Goal: Task Accomplishment & Management: Manage account settings

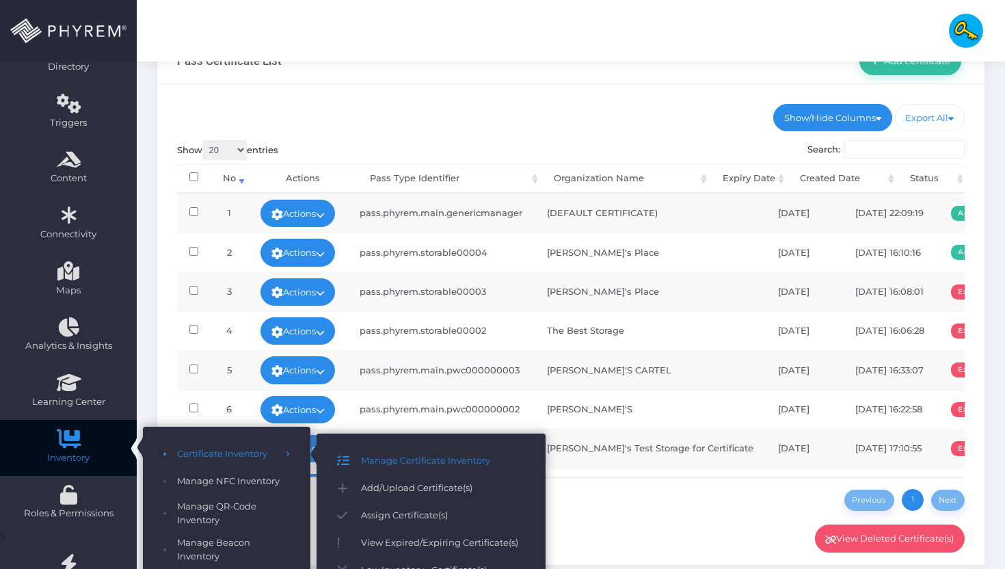
scroll to position [116, 0]
click at [399, 518] on span "Assign Certificate(s)" at bounding box center [443, 516] width 164 height 18
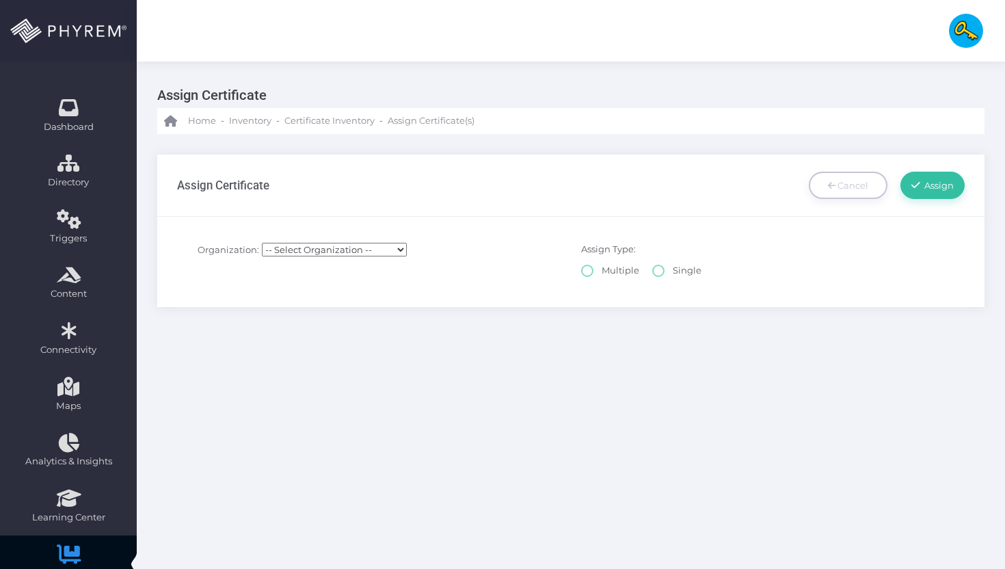
select select
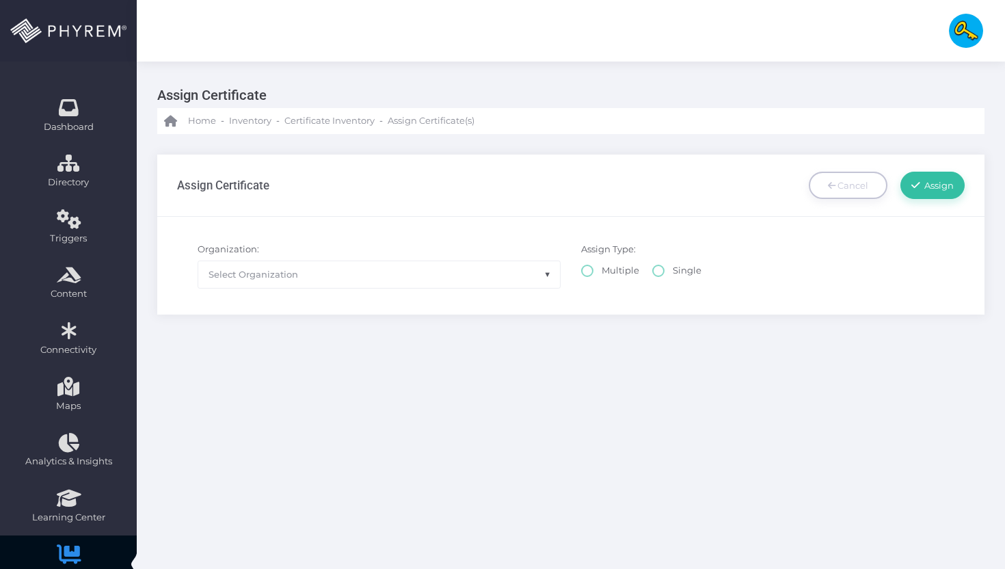
click at [319, 280] on span "Select Organization" at bounding box center [379, 274] width 362 height 26
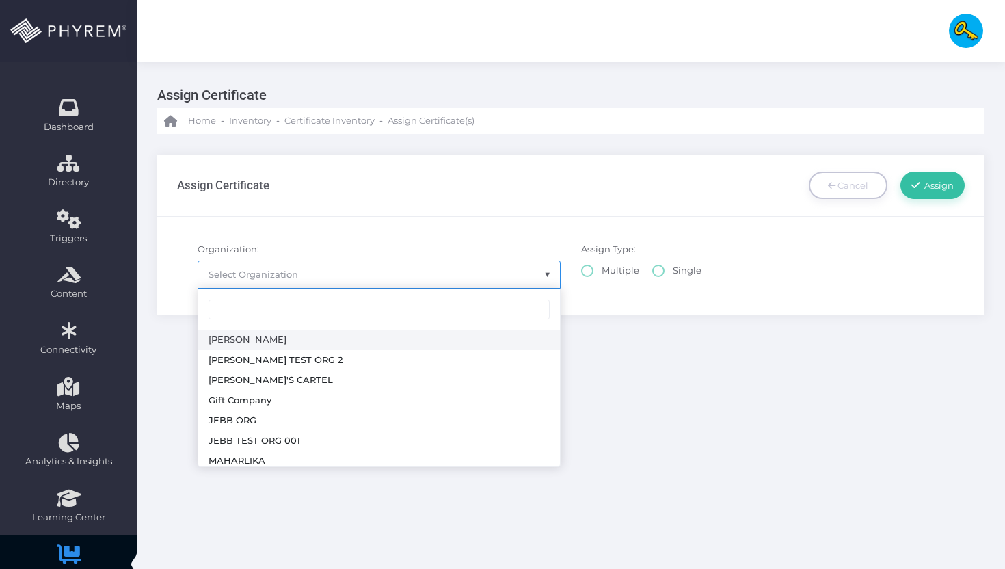
radio input "true"
select select "161"
select select
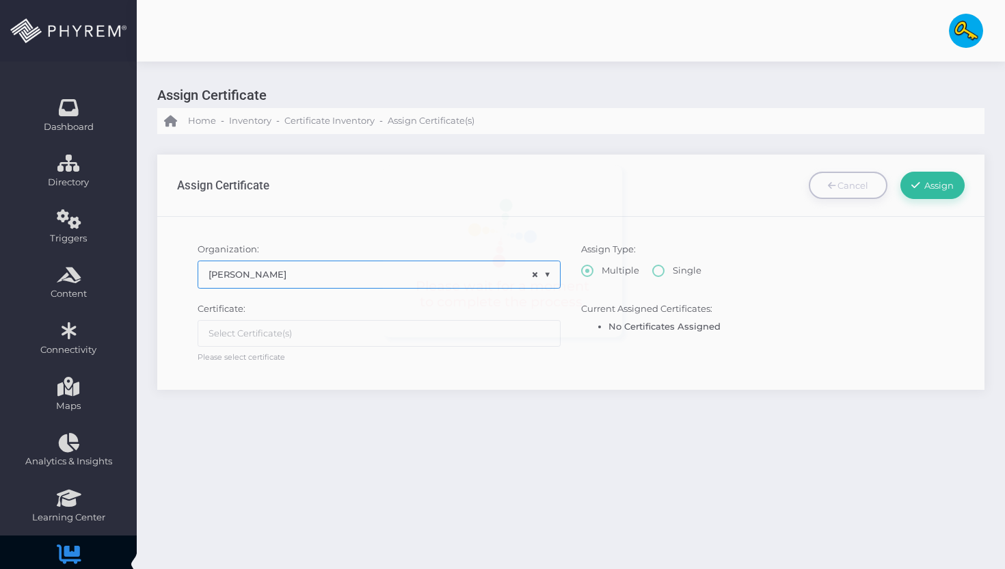
click at [322, 345] on ul at bounding box center [379, 334] width 362 height 26
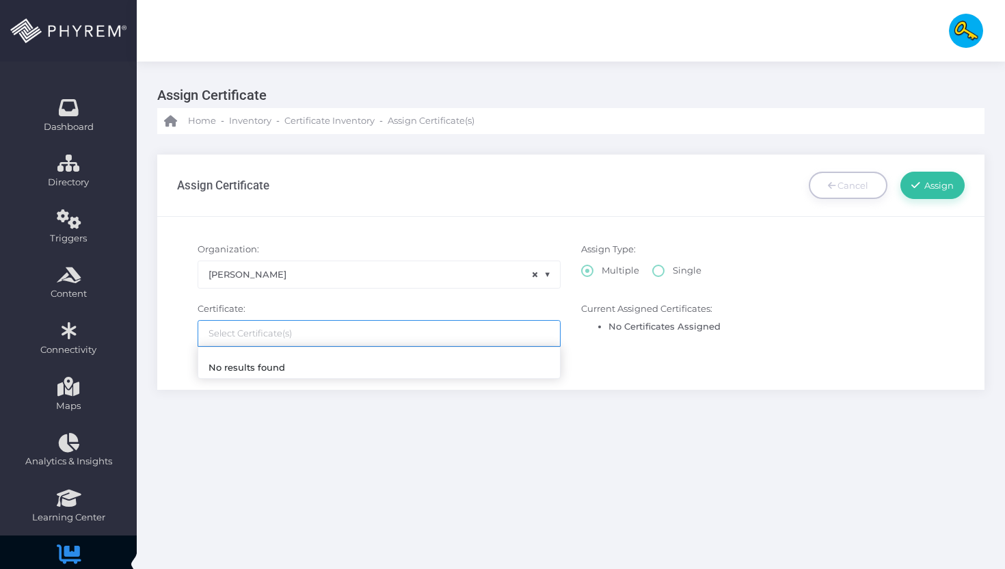
click at [302, 295] on div "Certificate: Select Certificate Please select certificate Certificate: Please s…" at bounding box center [571, 332] width 809 height 75
click at [310, 287] on span "× ALDRIN" at bounding box center [379, 273] width 363 height 27
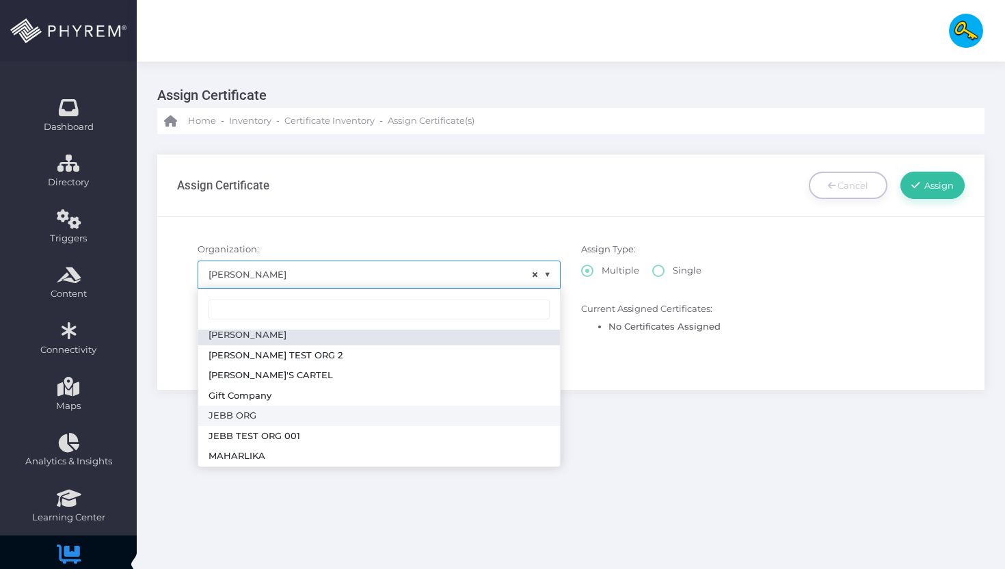
scroll to position [5, 0]
radio input "true"
select select "164"
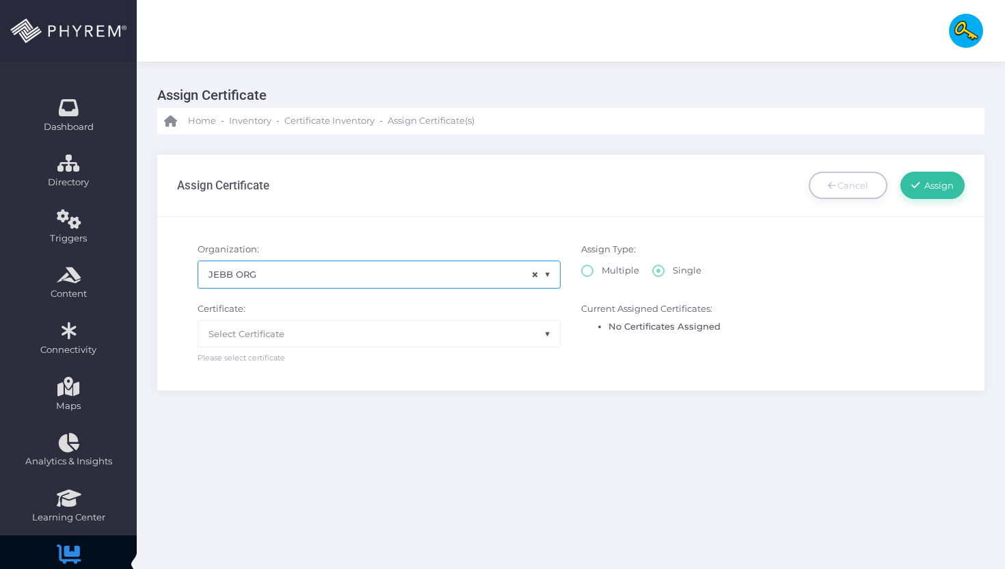
click at [299, 352] on div "Certificate: Select Certificate Please select certificate" at bounding box center [379, 333] width 384 height 62
click at [302, 343] on span "Select Certificate" at bounding box center [379, 334] width 362 height 26
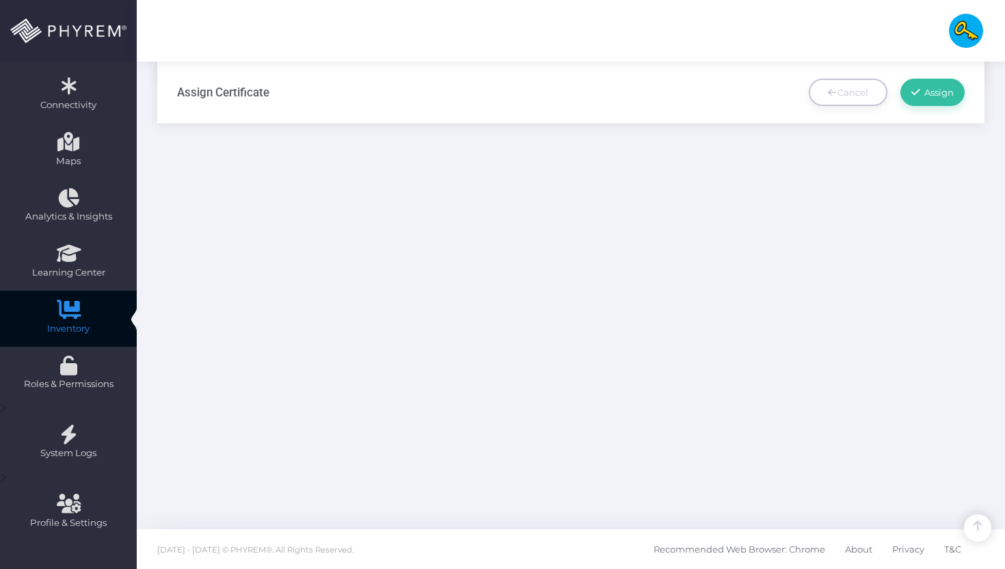
scroll to position [245, 0]
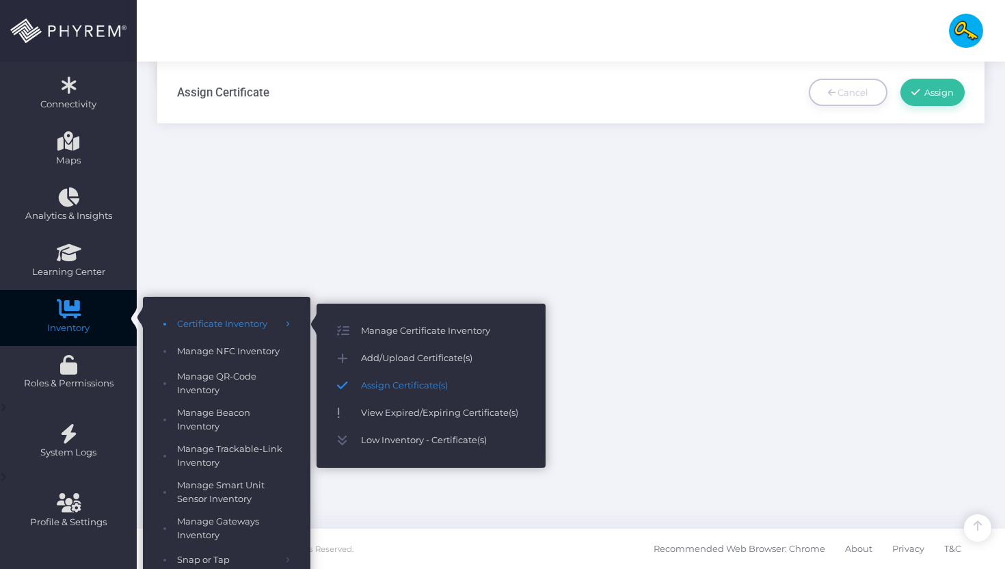
click at [408, 416] on span "View Expired/Expiring Certificate(s)" at bounding box center [443, 413] width 164 height 18
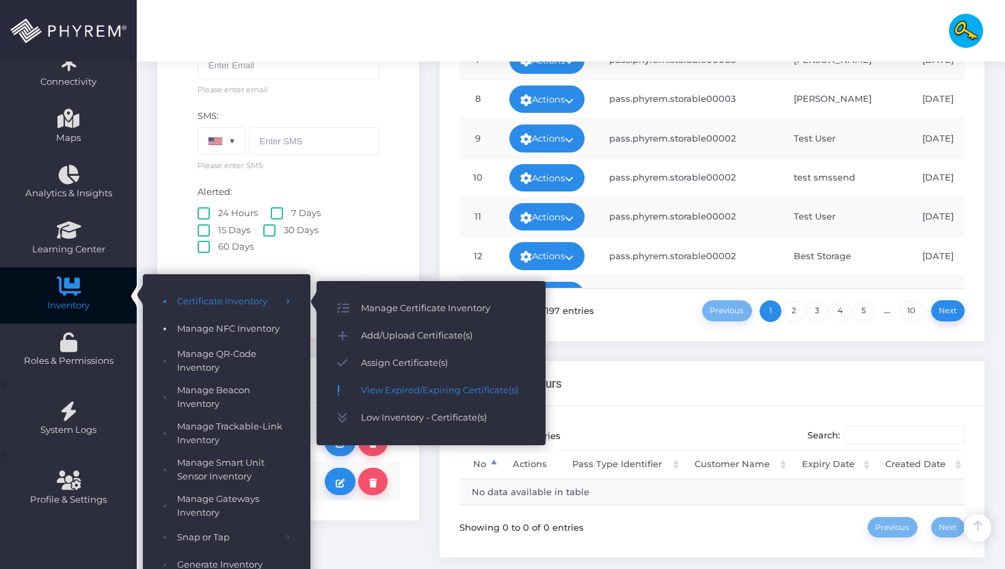
scroll to position [282, 0]
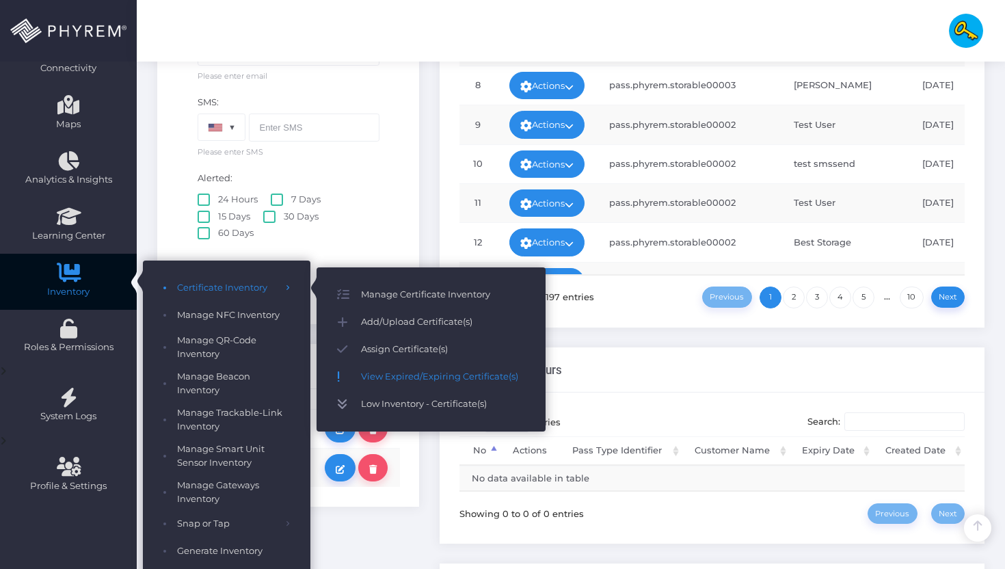
click at [417, 407] on span "Low Inventory - Certificate(s)" at bounding box center [443, 404] width 164 height 18
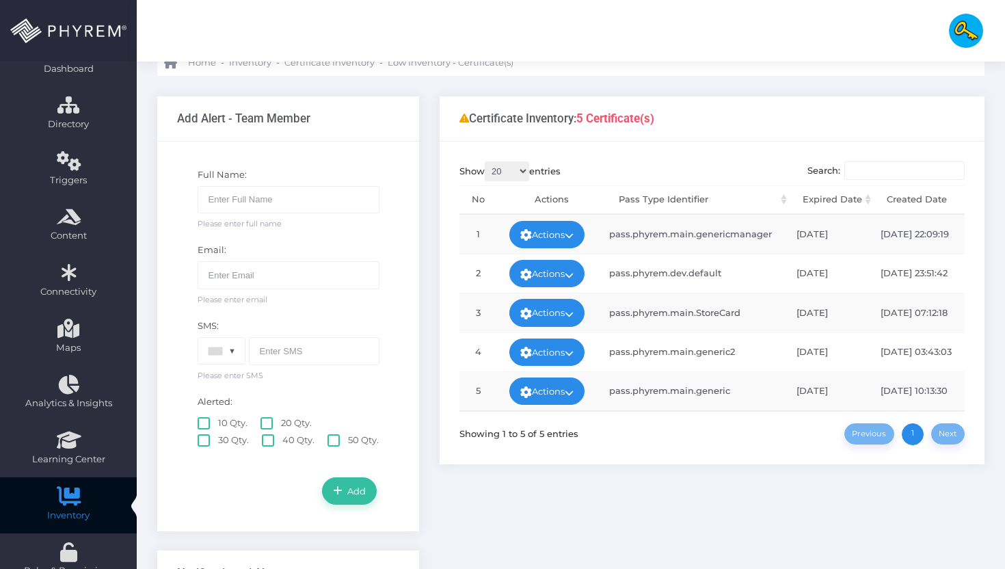
scroll to position [213, 0]
